Goal: Transaction & Acquisition: Purchase product/service

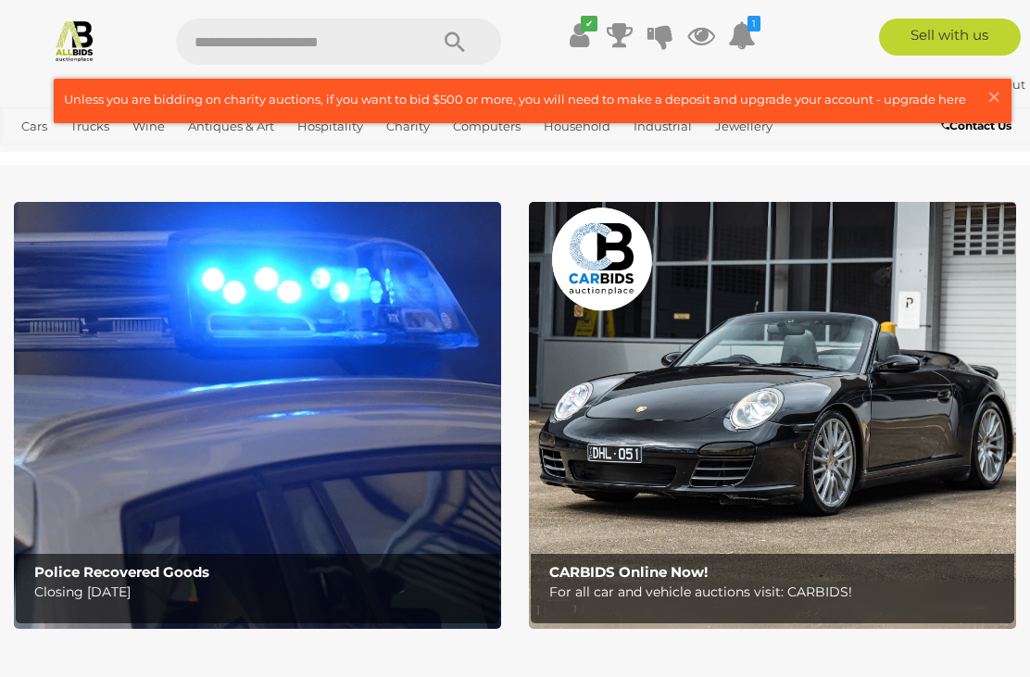
click at [990, 108] on span "×" at bounding box center [993, 97] width 17 height 36
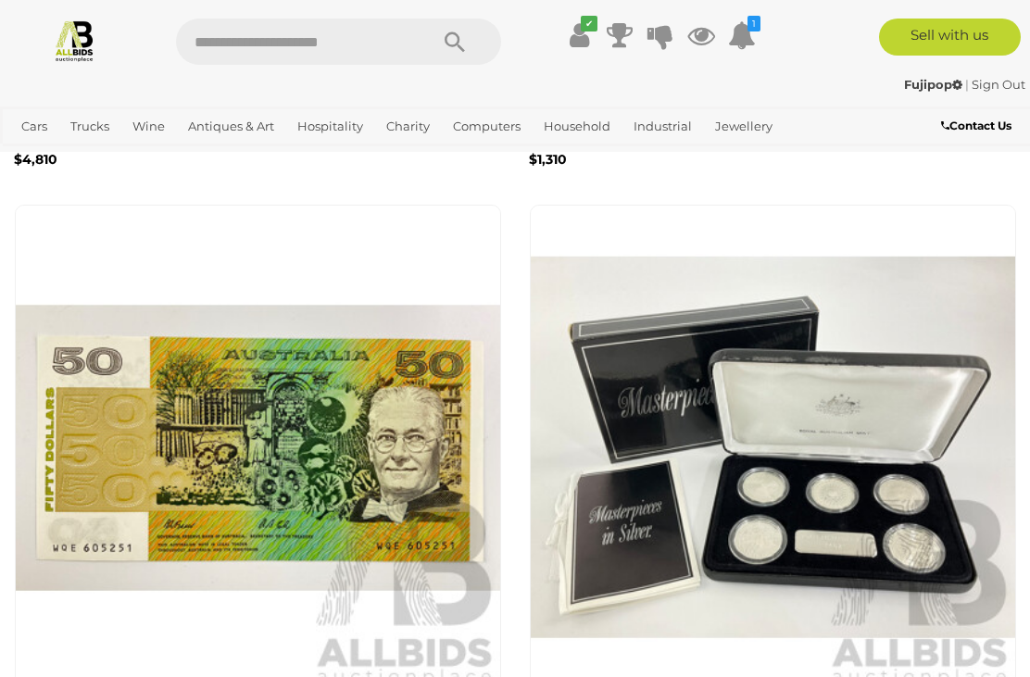
scroll to position [4067, 0]
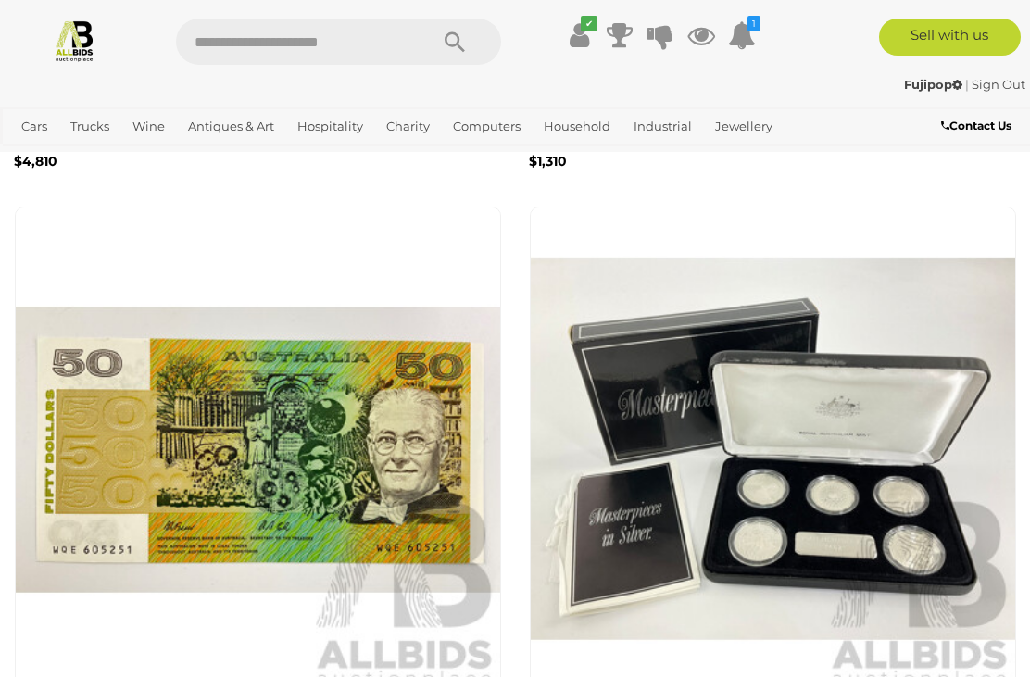
click at [760, 28] on icon "1" at bounding box center [753, 24] width 13 height 16
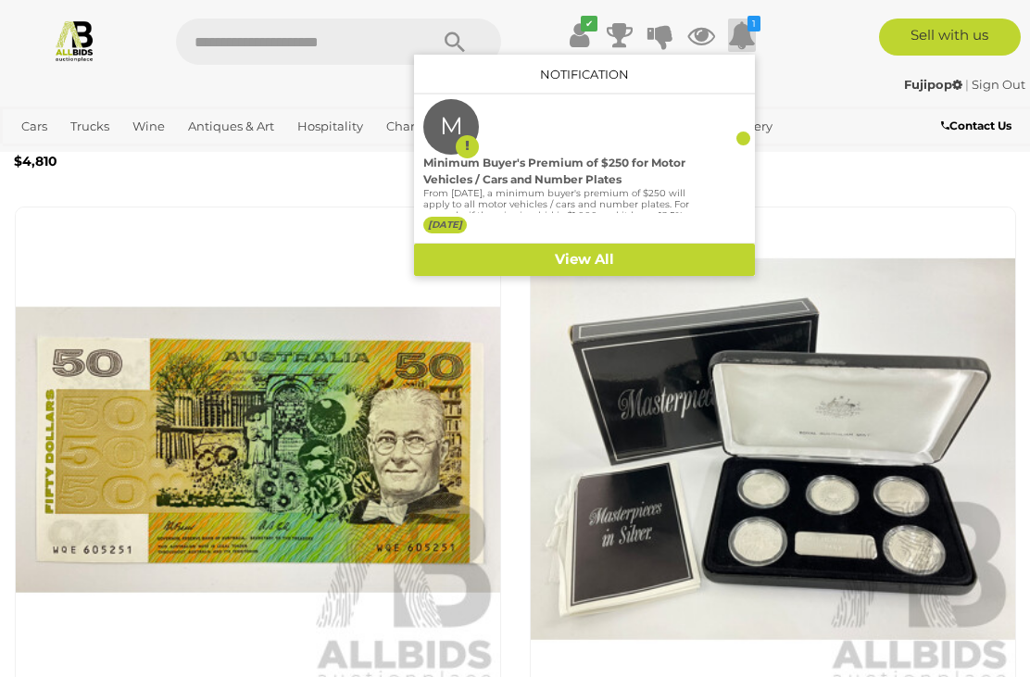
click at [119, 59] on link at bounding box center [74, 41] width 148 height 44
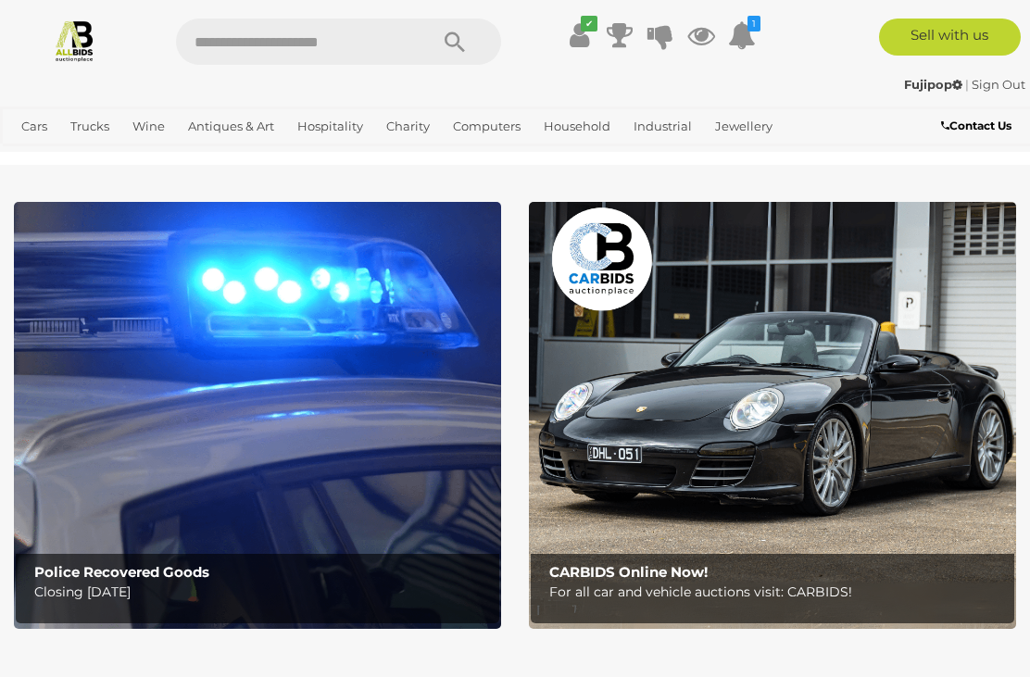
click at [0, 0] on span "Auctions" at bounding box center [0, 0] width 0 height 0
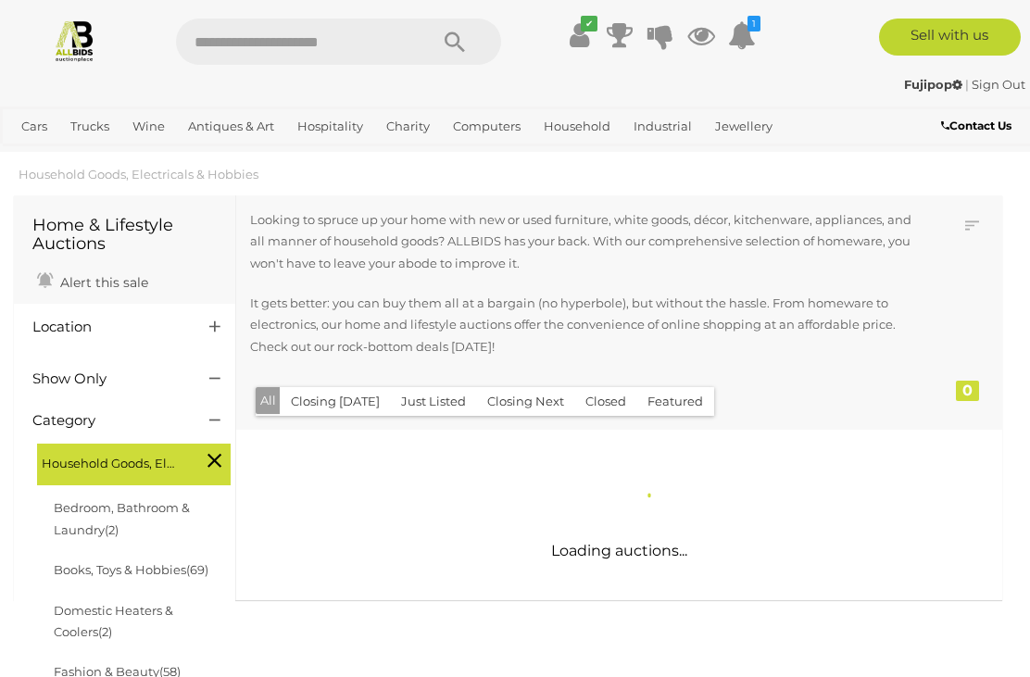
scroll to position [30, 0]
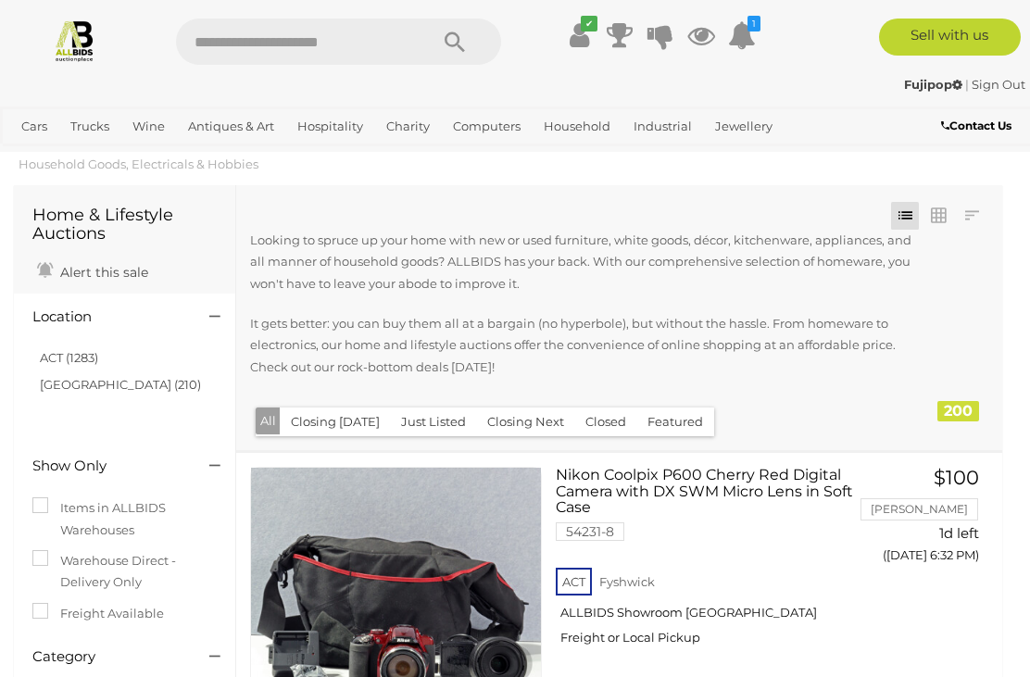
scroll to position [96, 0]
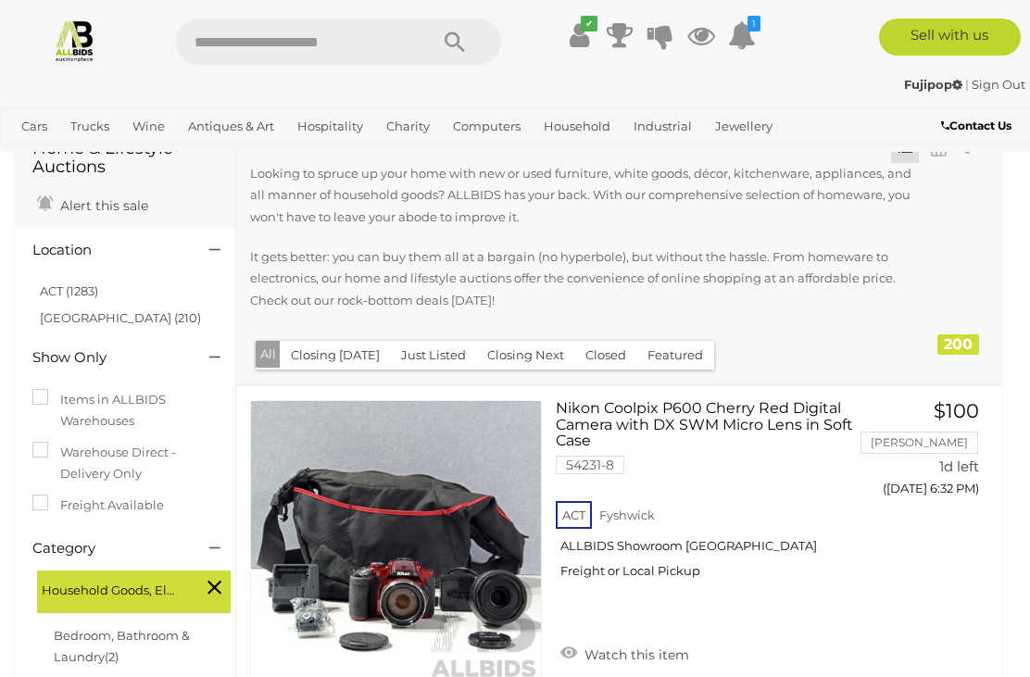
click at [56, 315] on link "[GEOGRAPHIC_DATA] (210)" at bounding box center [120, 317] width 161 height 15
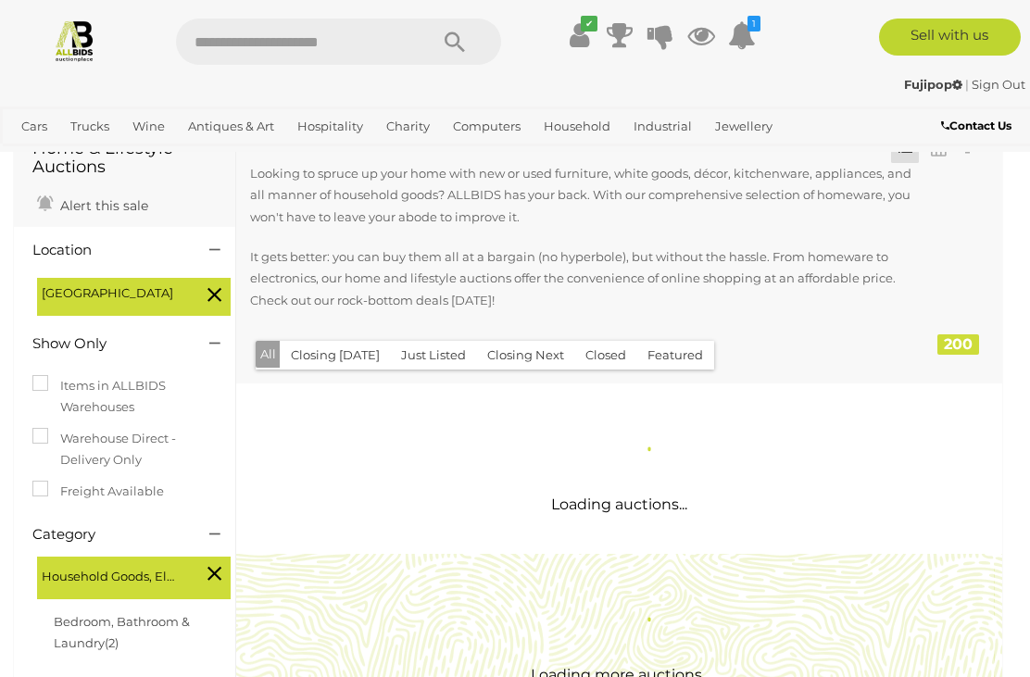
scroll to position [0, 0]
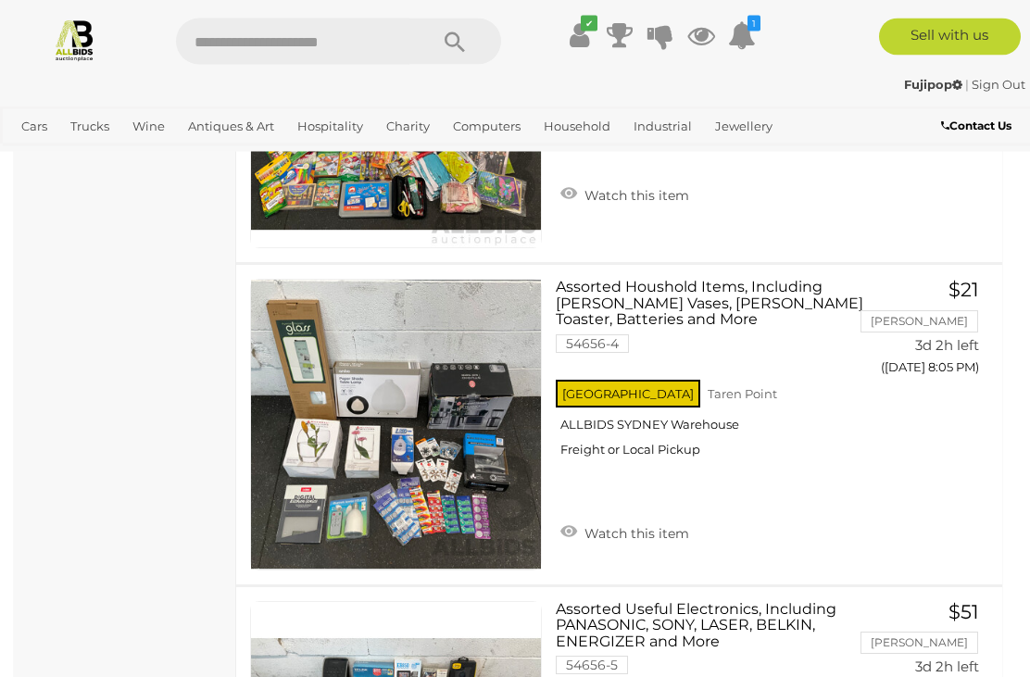
scroll to position [1827, 0]
click at [359, 334] on link at bounding box center [396, 425] width 292 height 292
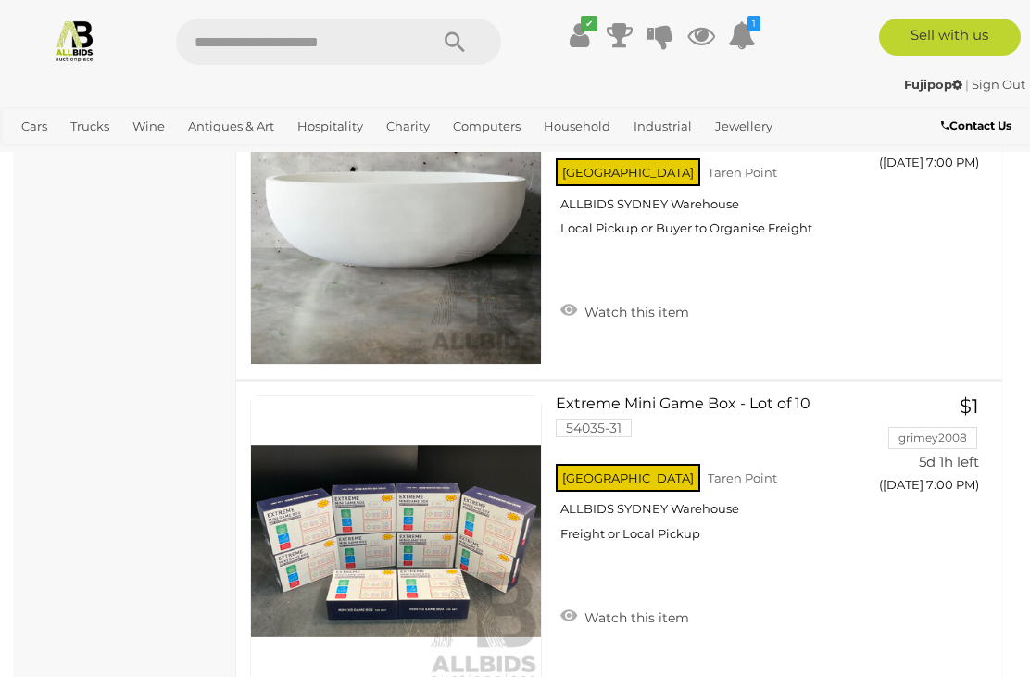
scroll to position [2999, 0]
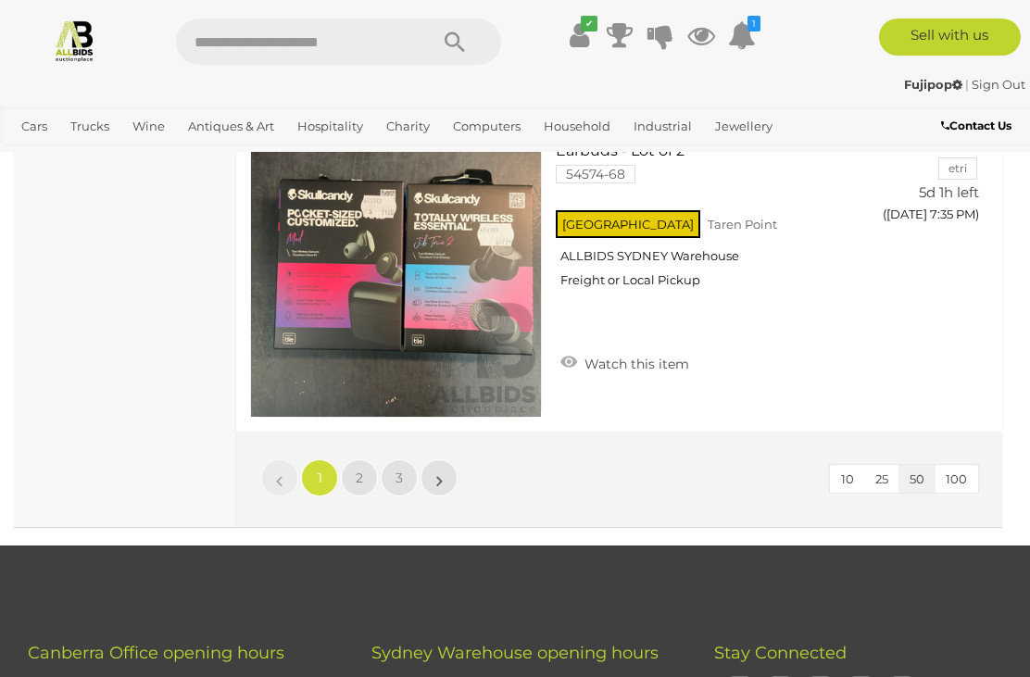
scroll to position [16113, 0]
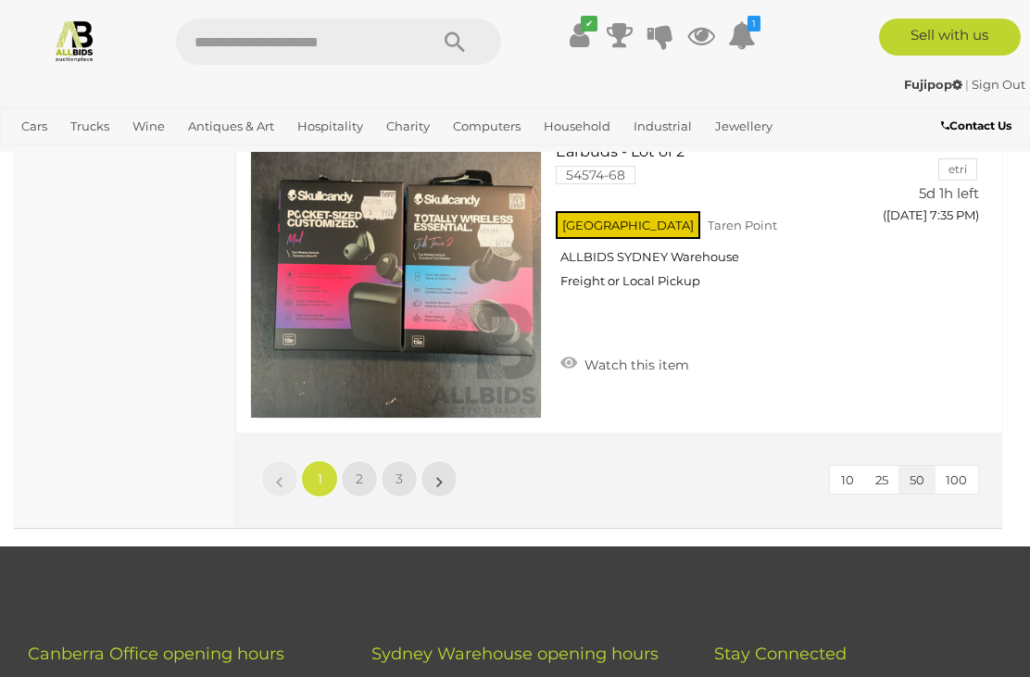
click at [957, 472] on span "100" at bounding box center [955, 479] width 21 height 15
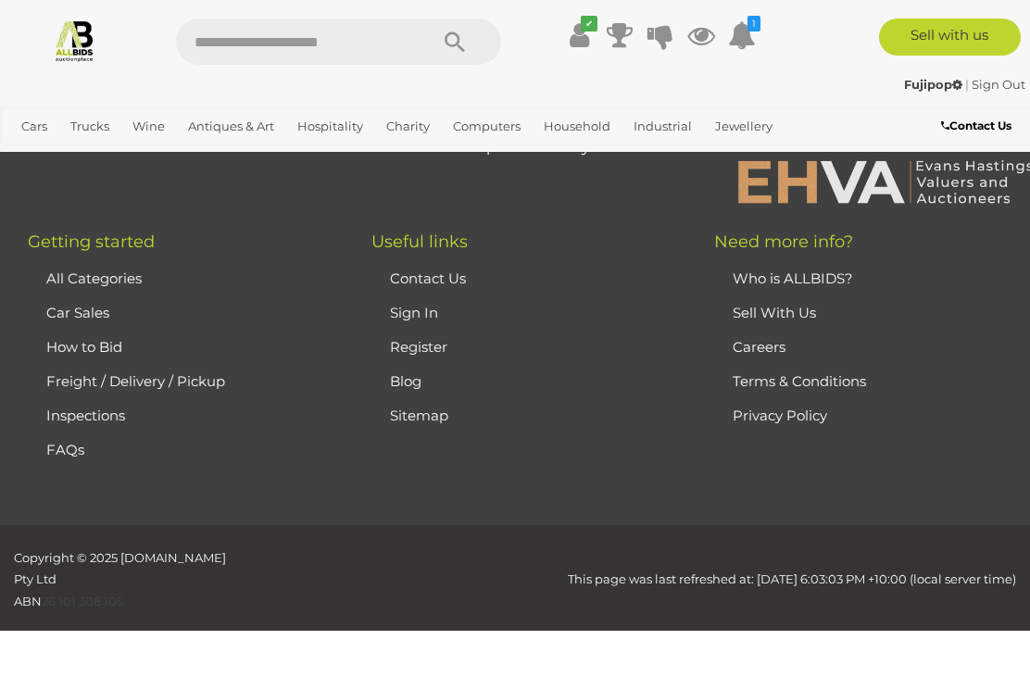
scroll to position [292, 0]
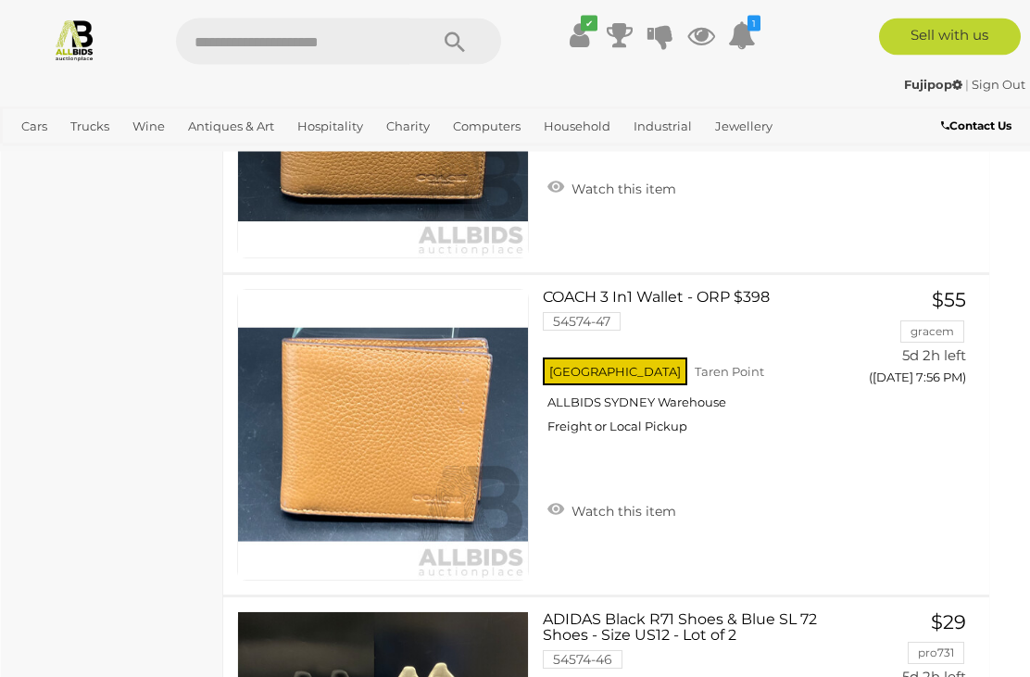
scroll to position [24320, 13]
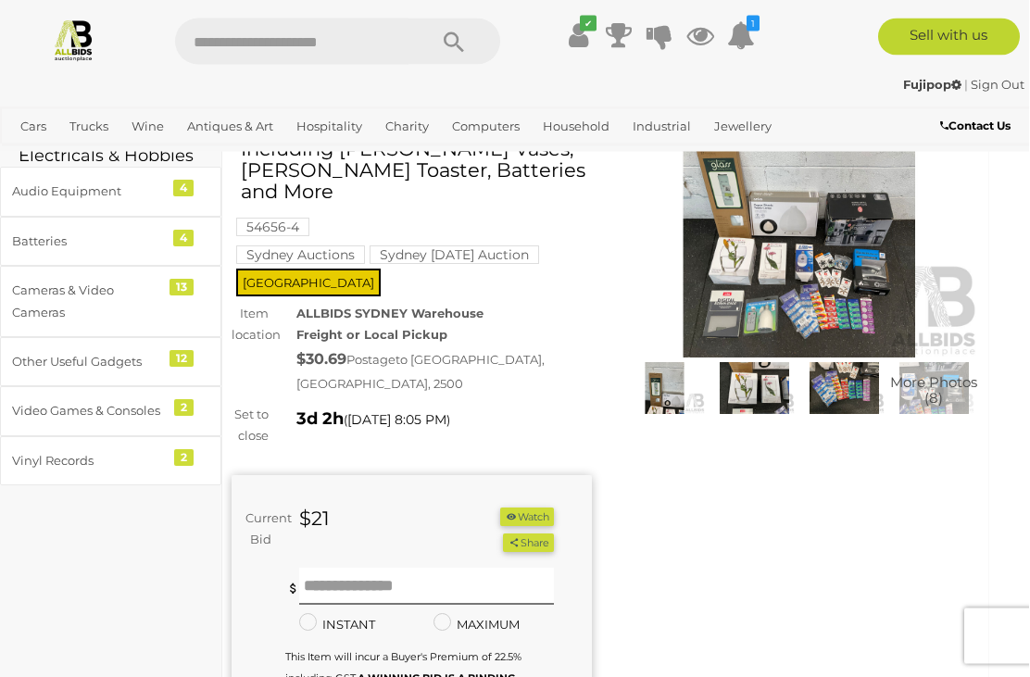
scroll to position [109, 13]
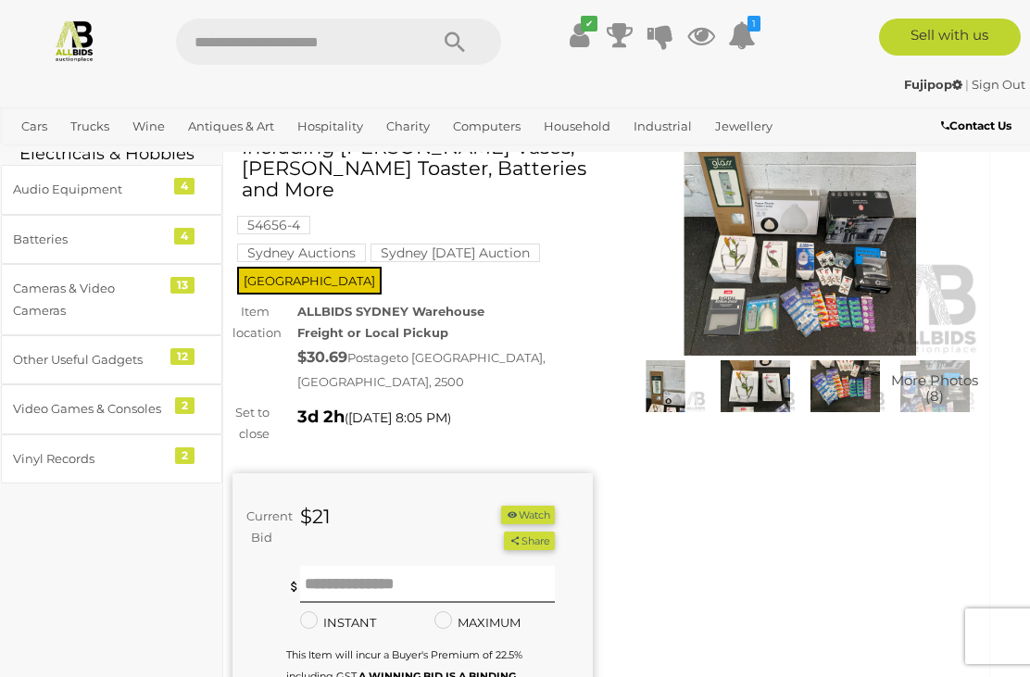
click at [851, 385] on img at bounding box center [845, 386] width 81 height 52
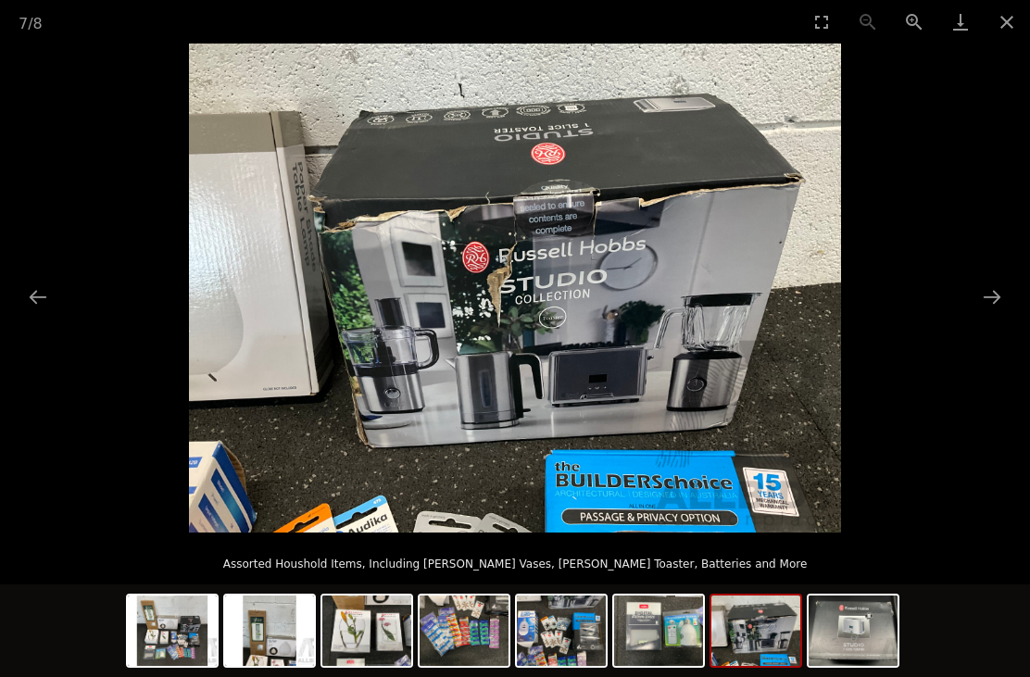
click at [1017, 30] on button "Close gallery" at bounding box center [1006, 22] width 46 height 44
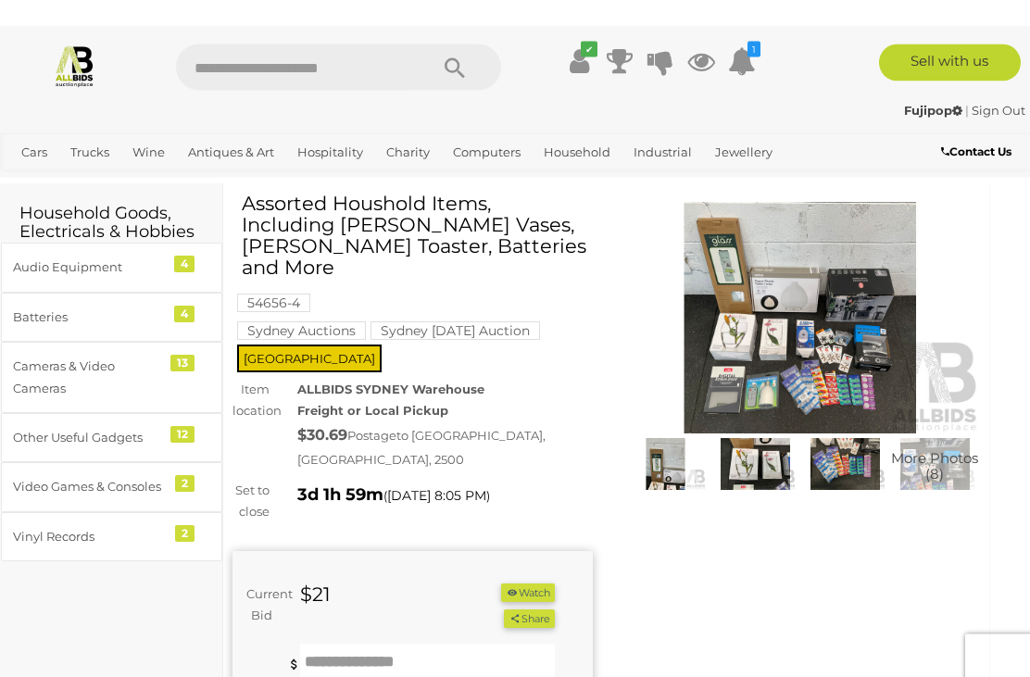
scroll to position [0, 13]
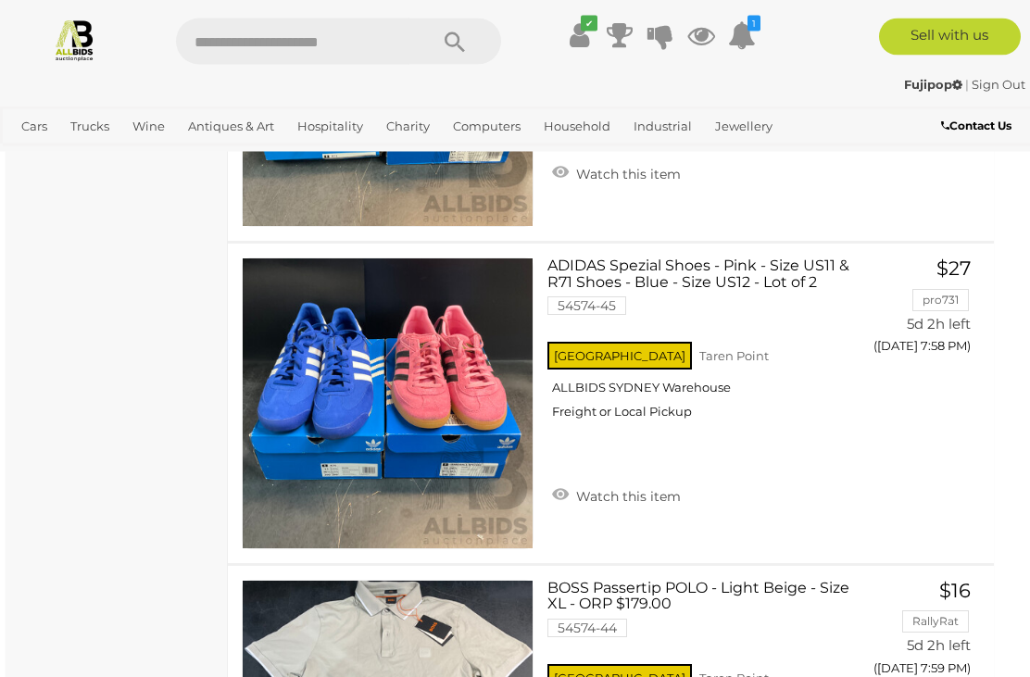
scroll to position [25006, 8]
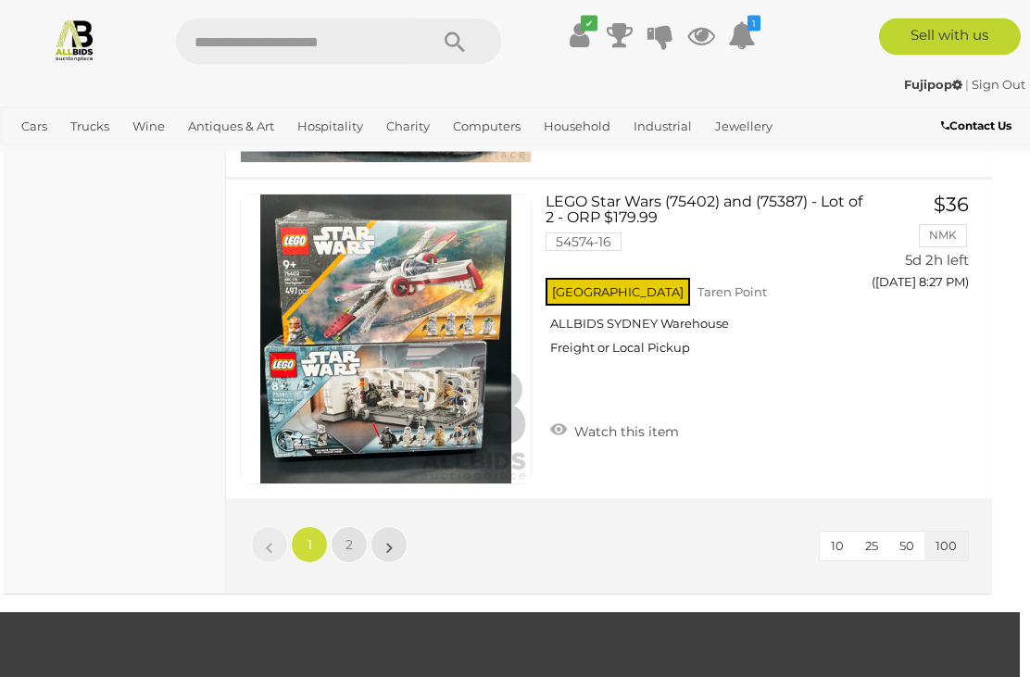
scroll to position [32141, 10]
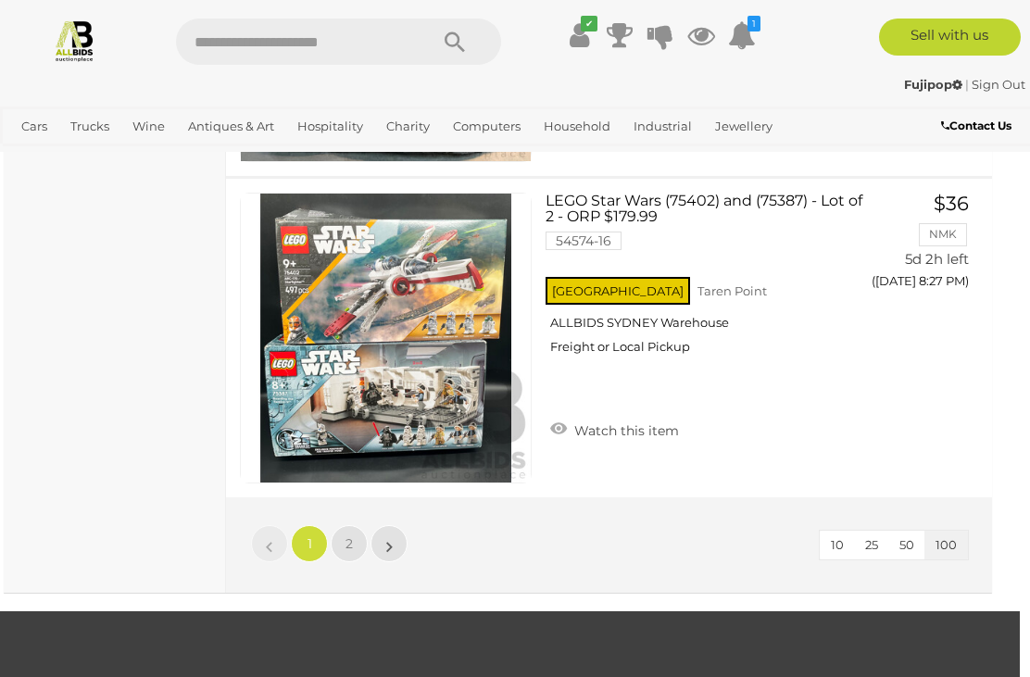
click at [344, 528] on link "2" at bounding box center [349, 543] width 37 height 37
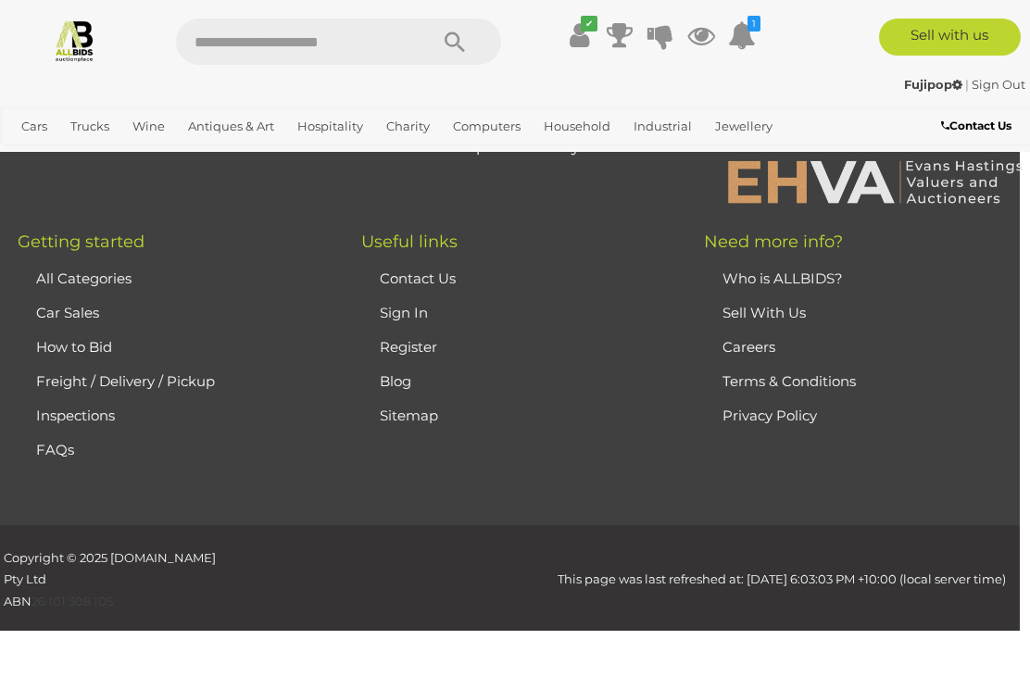
scroll to position [292, 0]
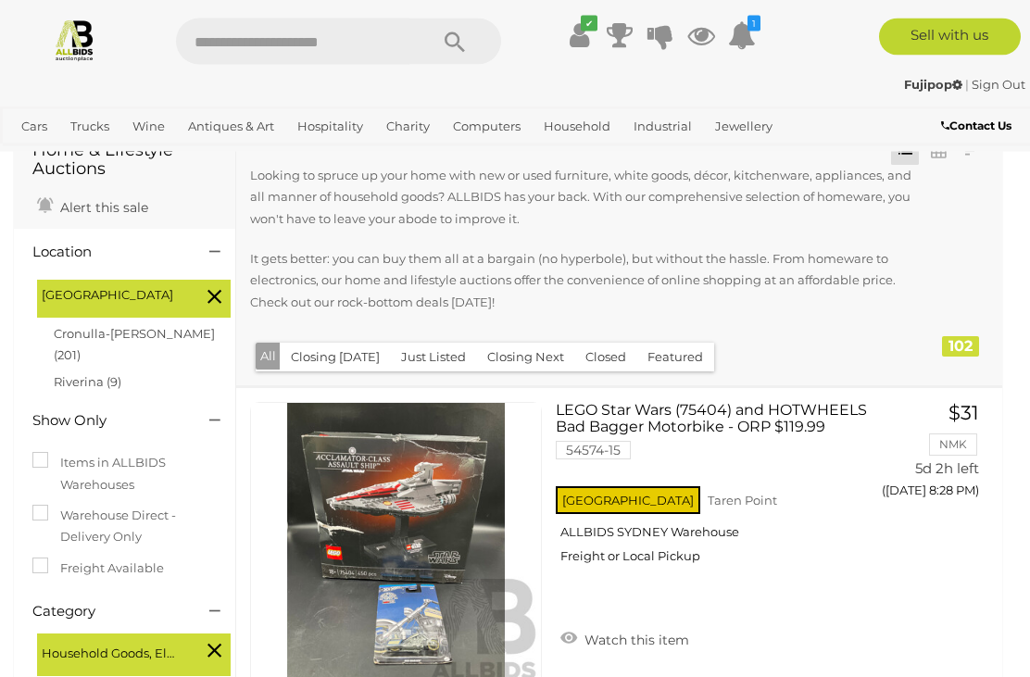
scroll to position [94, 0]
